Goal: Information Seeking & Learning: Learn about a topic

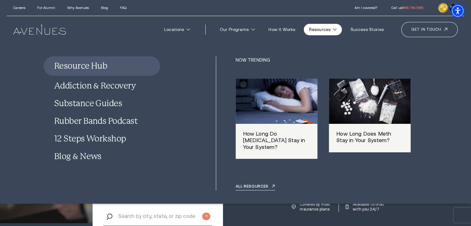
click at [98, 67] on link "Resource Hub" at bounding box center [102, 66] width 116 height 20
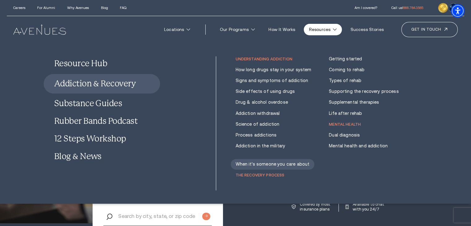
click at [89, 88] on link "Addiction & Recovery" at bounding box center [102, 84] width 116 height 20
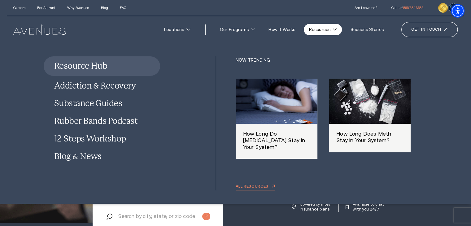
click at [253, 186] on link "ALL Resources" at bounding box center [255, 187] width 39 height 6
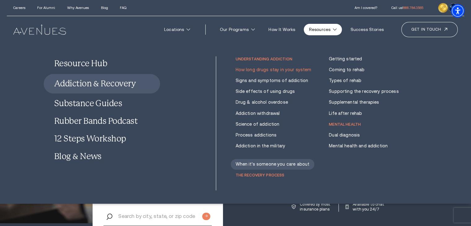
click at [273, 68] on link "How long drugs stay in your system" at bounding box center [274, 69] width 76 height 5
click at [339, 136] on link "Dual diagnosis" at bounding box center [344, 135] width 31 height 5
click at [347, 57] on link "Getting started" at bounding box center [345, 58] width 33 height 5
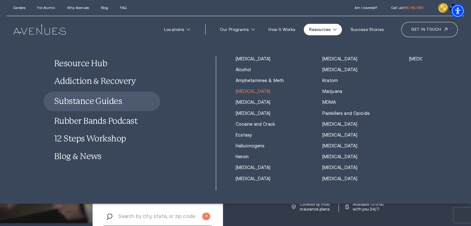
click at [242, 90] on link "[MEDICAL_DATA]" at bounding box center [253, 91] width 35 height 5
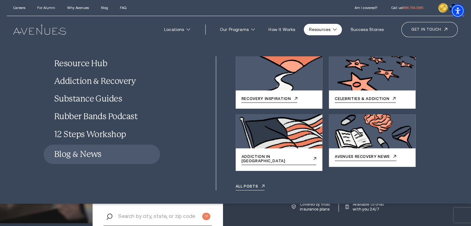
click at [98, 158] on link "Blog & News" at bounding box center [102, 155] width 116 height 20
